Goal: Register for event/course

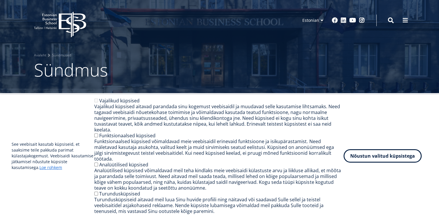
click at [68, 19] on icon at bounding box center [72, 25] width 27 height 26
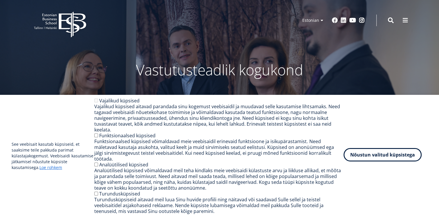
click at [367, 159] on button "Nõustun valitud küpsistega" at bounding box center [383, 154] width 78 height 13
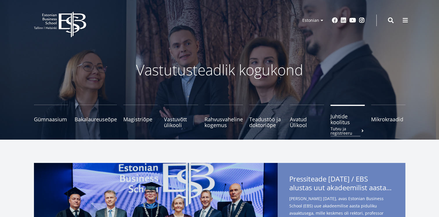
click at [361, 130] on span at bounding box center [363, 131] width 4 height 4
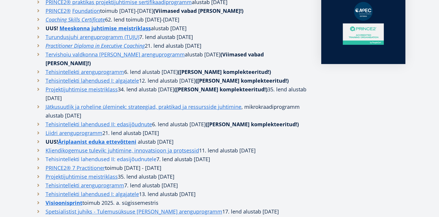
scroll to position [232, 0]
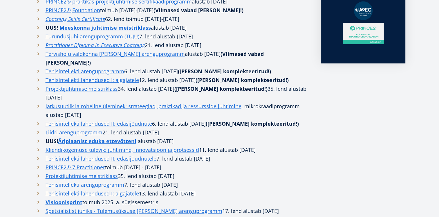
click at [94, 180] on link "Tehisintellekti arenguprogramm" at bounding box center [85, 184] width 79 height 9
